Goal: Task Accomplishment & Management: Complete application form

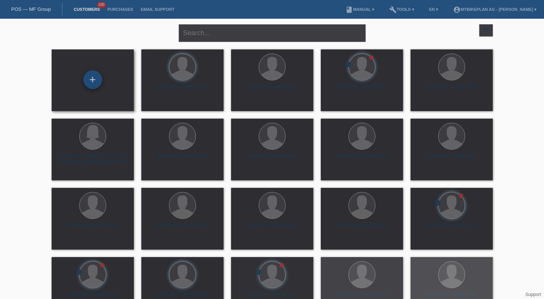
click at [101, 74] on div "+" at bounding box center [93, 80] width 70 height 20
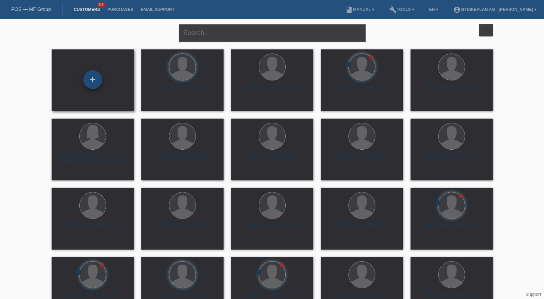
click at [97, 78] on div "+" at bounding box center [92, 79] width 19 height 19
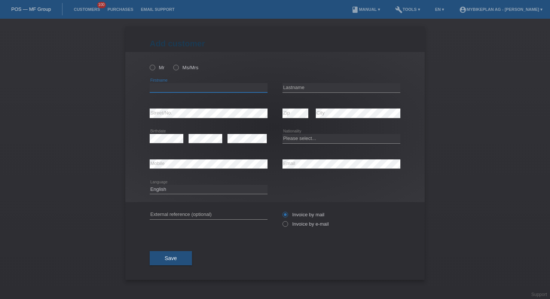
click at [249, 89] on input "text" at bounding box center [209, 87] width 118 height 9
paste input "Valeria"
type input "Valeria"
click at [318, 86] on input "text" at bounding box center [342, 87] width 118 height 9
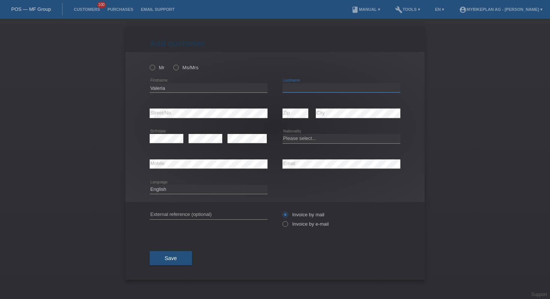
click at [318, 86] on input "text" at bounding box center [342, 87] width 118 height 9
paste input "Gonzalez"
type input "Gonzalez"
click at [336, 139] on select "Please select... Switzerland Austria Germany Liechtenstein ------------ Afghani…" at bounding box center [342, 138] width 118 height 9
select select "CH"
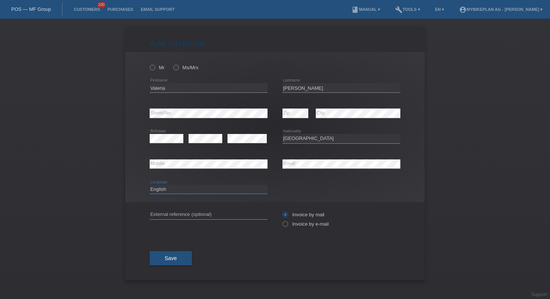
click at [190, 187] on select "Deutsch Français Italiano English" at bounding box center [209, 189] width 118 height 9
select select "fr"
click at [184, 65] on label "Ms/Mrs" at bounding box center [185, 68] width 25 height 6
click at [178, 65] on input "Ms/Mrs" at bounding box center [175, 67] width 5 height 5
radio input "true"
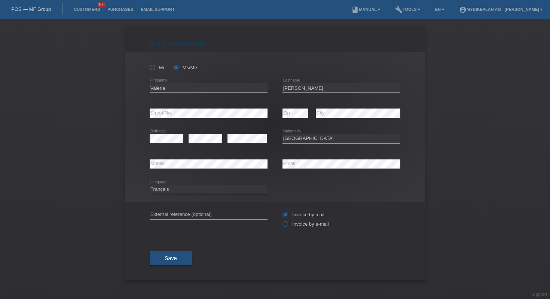
click at [293, 224] on label "Invoice by e-mail" at bounding box center [306, 224] width 46 height 6
click at [287, 224] on input "Invoice by e-mail" at bounding box center [285, 225] width 5 height 9
radio input "true"
click at [166, 263] on button "Save" at bounding box center [171, 258] width 42 height 14
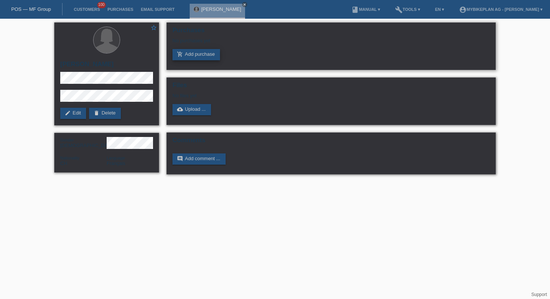
click at [187, 52] on link "add_shopping_cart Add purchase" at bounding box center [197, 54] width 48 height 11
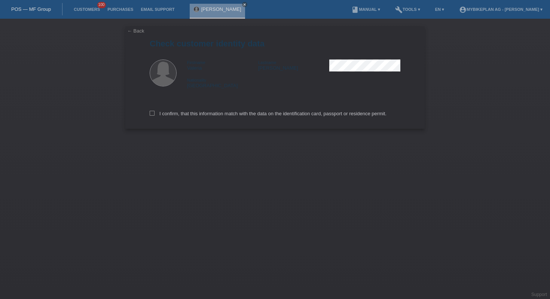
click at [185, 118] on div "I confirm, that this information match with the data on the identification card…" at bounding box center [275, 112] width 251 height 33
click at [185, 115] on label "I confirm, that this information match with the data on the identification card…" at bounding box center [268, 114] width 237 height 6
click at [155, 115] on input "I confirm, that this information match with the data on the identification card…" at bounding box center [152, 113] width 5 height 5
checkbox input "true"
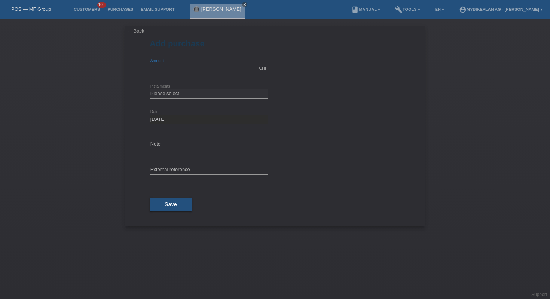
click at [191, 65] on input "text" at bounding box center [209, 68] width 118 height 9
type input "10000.00"
click at [195, 93] on select "Please select 6 instalments 12 instalments 18 instalments 24 instalments 36 ins…" at bounding box center [209, 93] width 118 height 9
select select "488"
click at [170, 205] on span "Save" at bounding box center [171, 204] width 12 height 6
